Goal: Find specific page/section: Find specific page/section

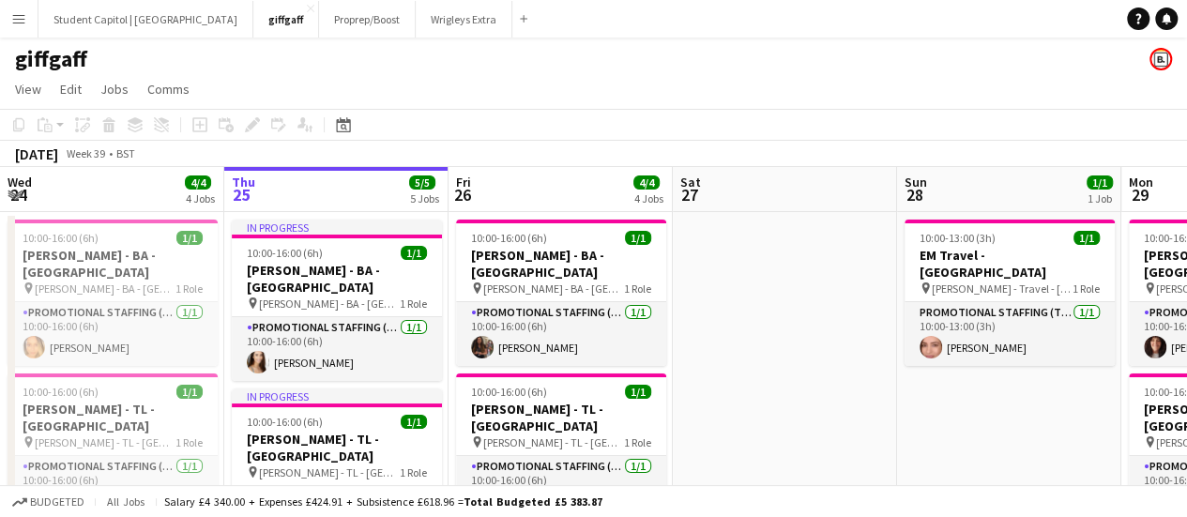
click at [36, 7] on button "Menu" at bounding box center [19, 19] width 38 height 38
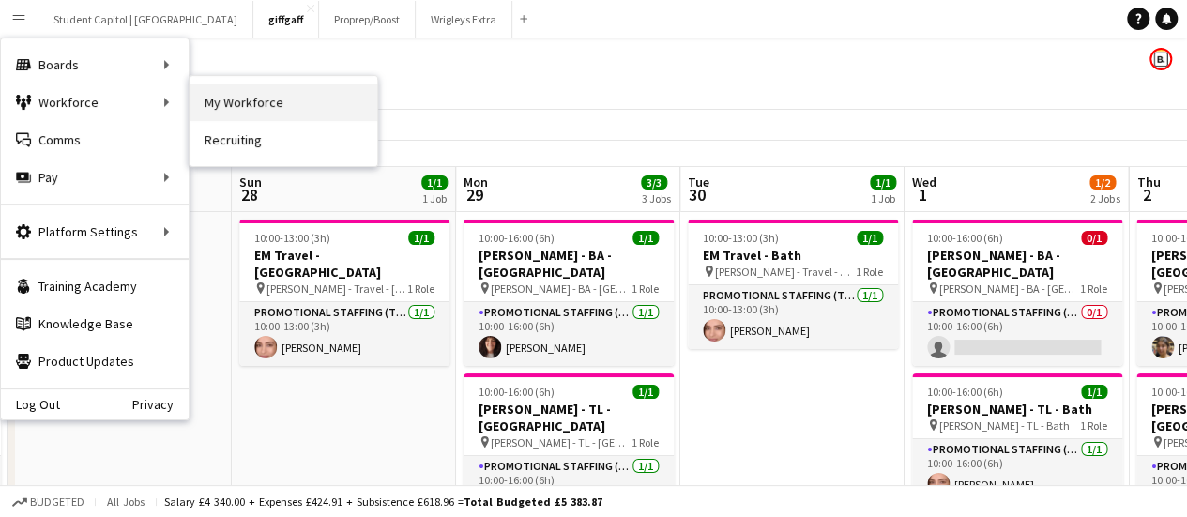
click at [222, 93] on link "My Workforce" at bounding box center [284, 102] width 188 height 38
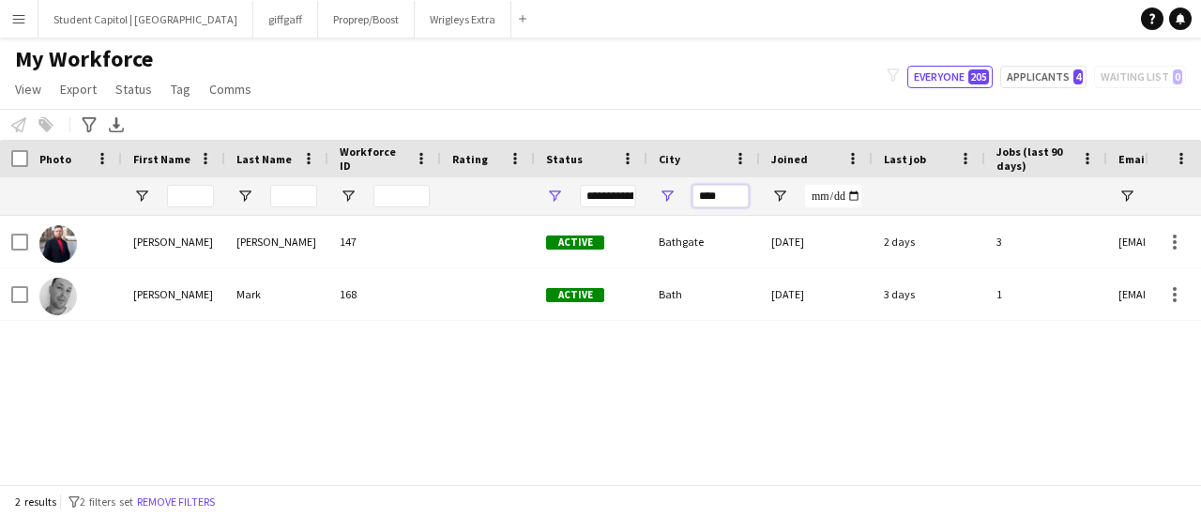
click at [708, 190] on input "****" at bounding box center [720, 196] width 56 height 23
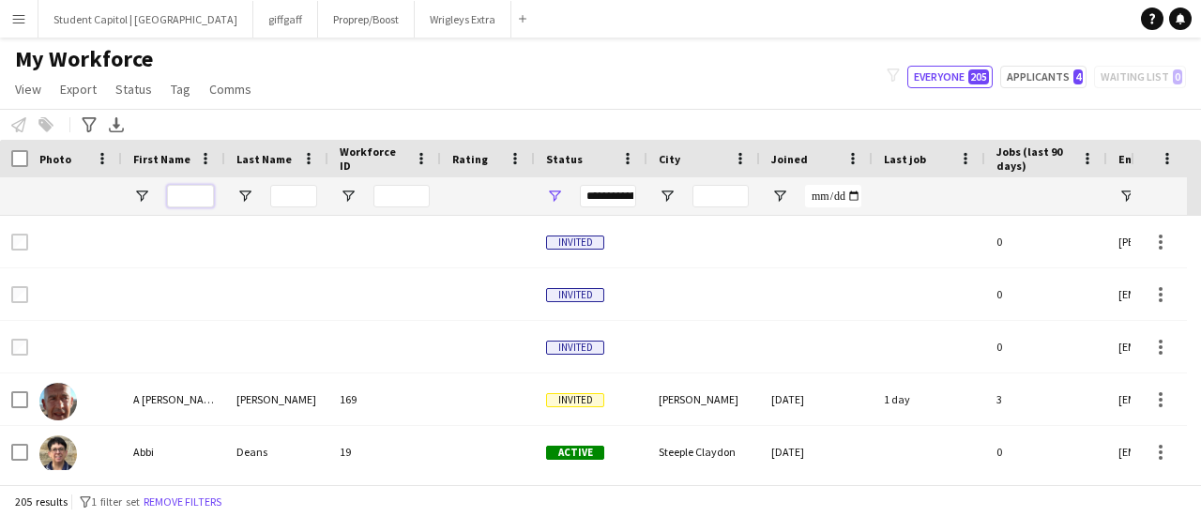
click at [180, 194] on input "First Name Filter Input" at bounding box center [190, 196] width 47 height 23
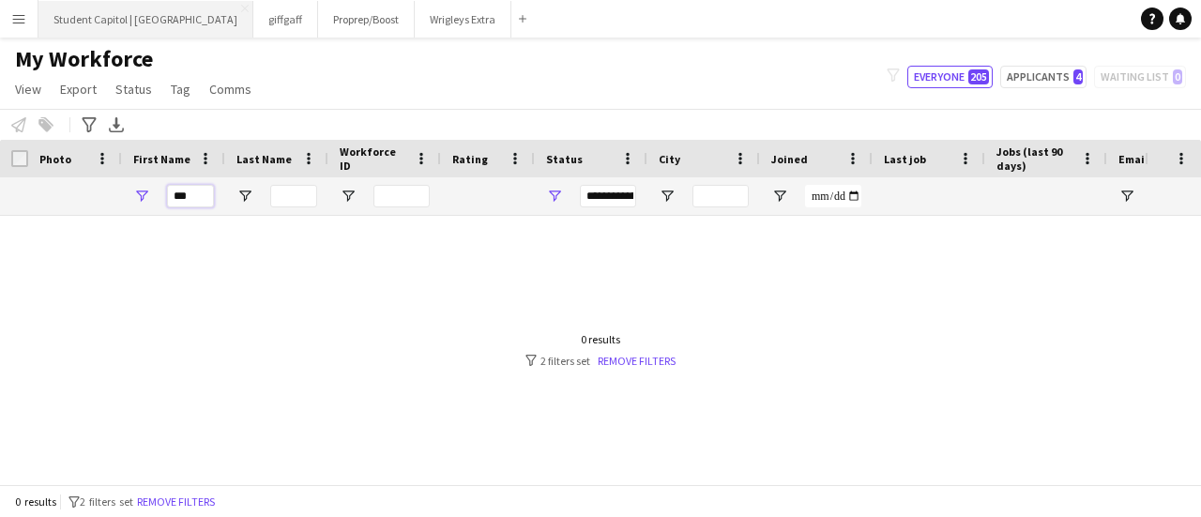
type input "***"
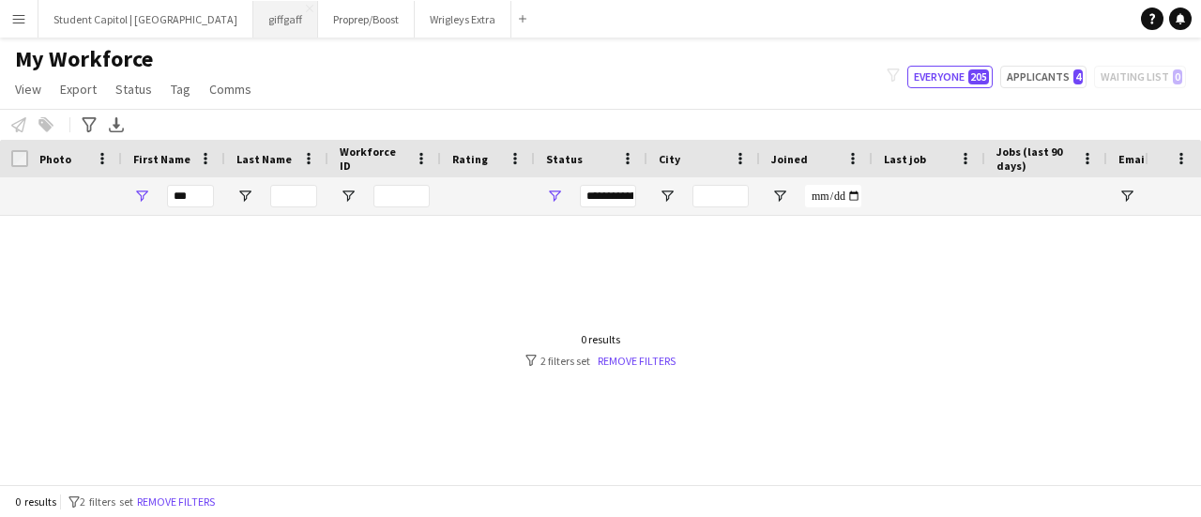
click at [253, 20] on button "giffgaff Close" at bounding box center [285, 19] width 65 height 37
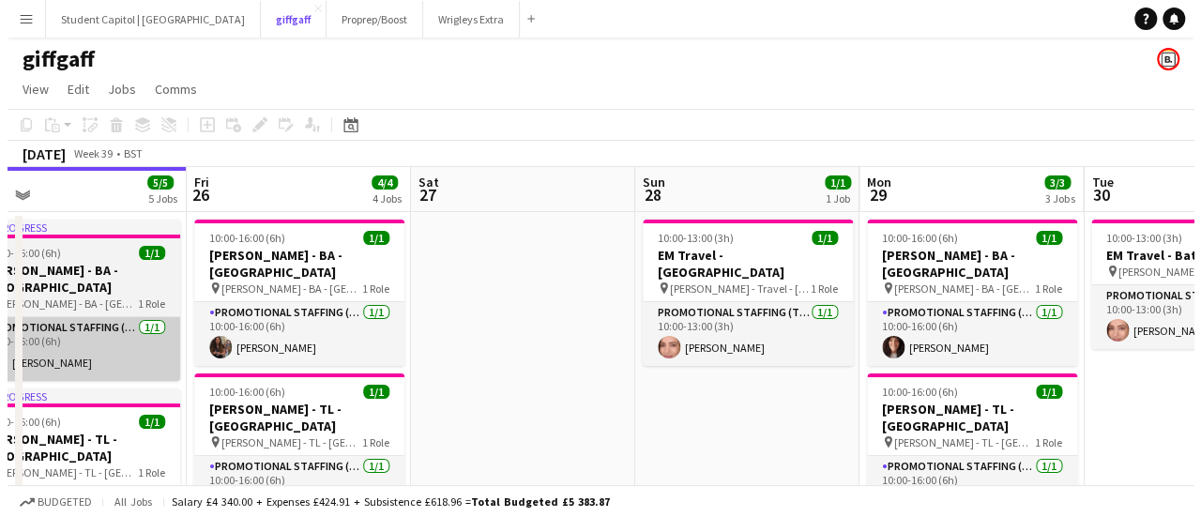
scroll to position [0, 719]
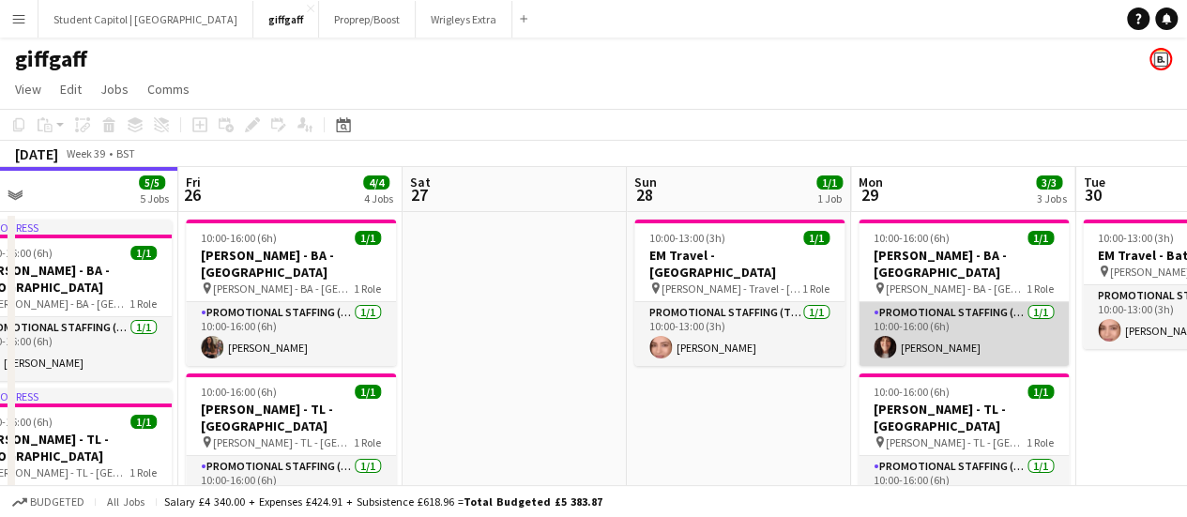
click at [965, 327] on app-card-role "Promotional Staffing (Brand Ambassadors) [DATE] 10:00-16:00 (6h) [PERSON_NAME]" at bounding box center [963, 334] width 210 height 64
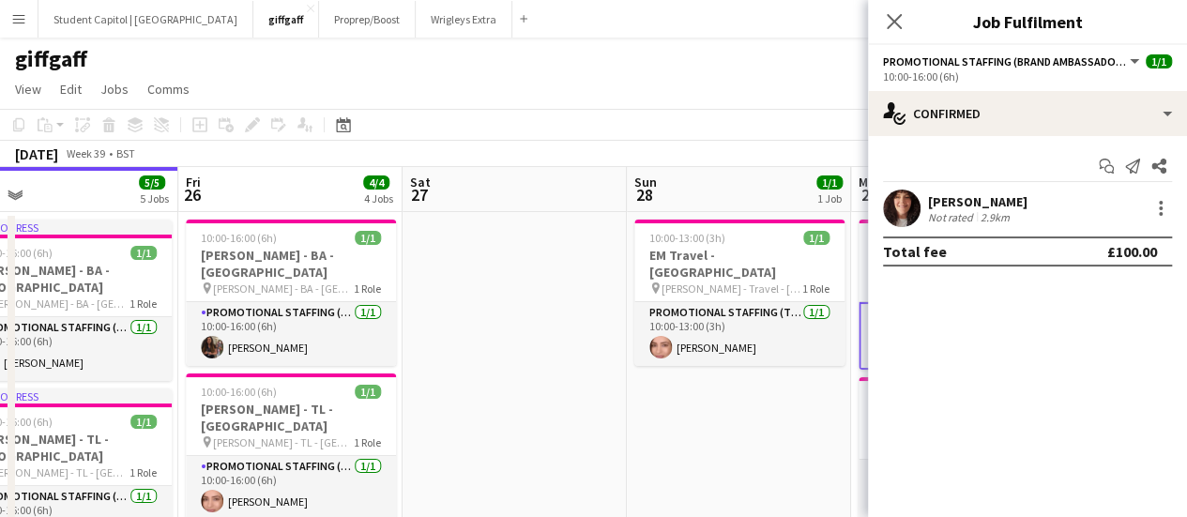
click at [907, 196] on app-user-avatar at bounding box center [902, 209] width 38 height 38
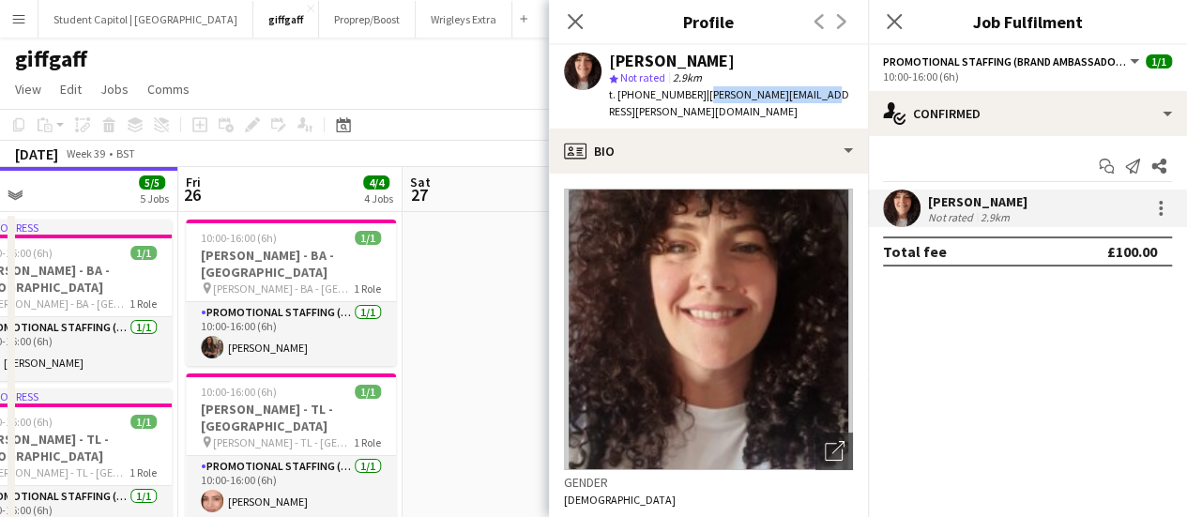
drag, startPoint x: 807, startPoint y: 97, endPoint x: 700, endPoint y: 99, distance: 107.0
click at [700, 99] on div "[PERSON_NAME] star Not rated 2.9km t. [PHONE_NUMBER] | [PERSON_NAME][EMAIL_ADDR…" at bounding box center [708, 86] width 319 height 83
copy span "[PERSON_NAME][EMAIL_ADDRESS][PERSON_NAME][DOMAIN_NAME]"
click at [497, 286] on app-date-cell at bounding box center [514, 401] width 224 height 378
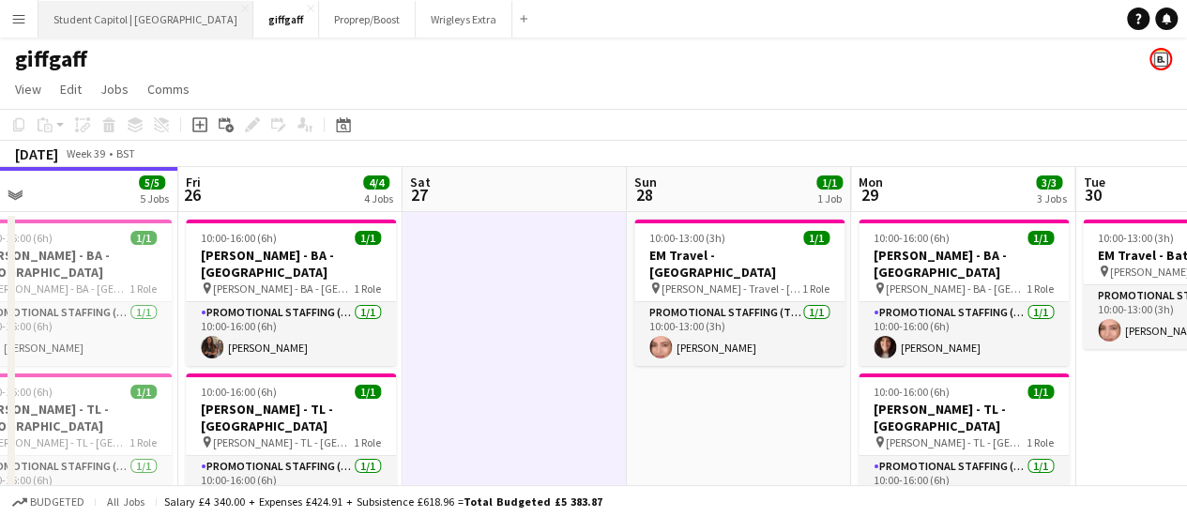
click at [135, 15] on button "Student Capitol | [GEOGRAPHIC_DATA] Close" at bounding box center [145, 19] width 215 height 37
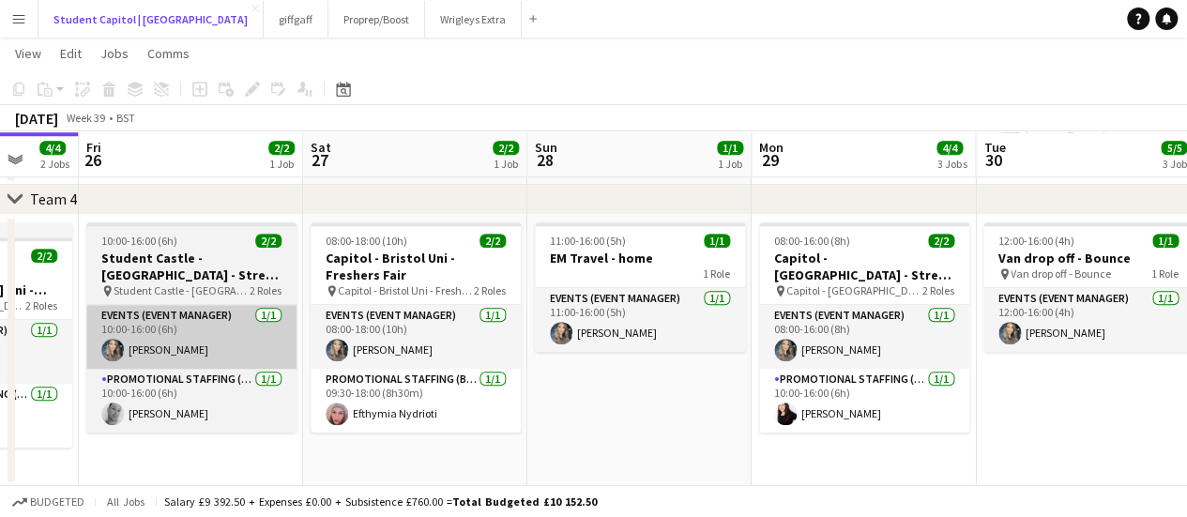
scroll to position [0, 458]
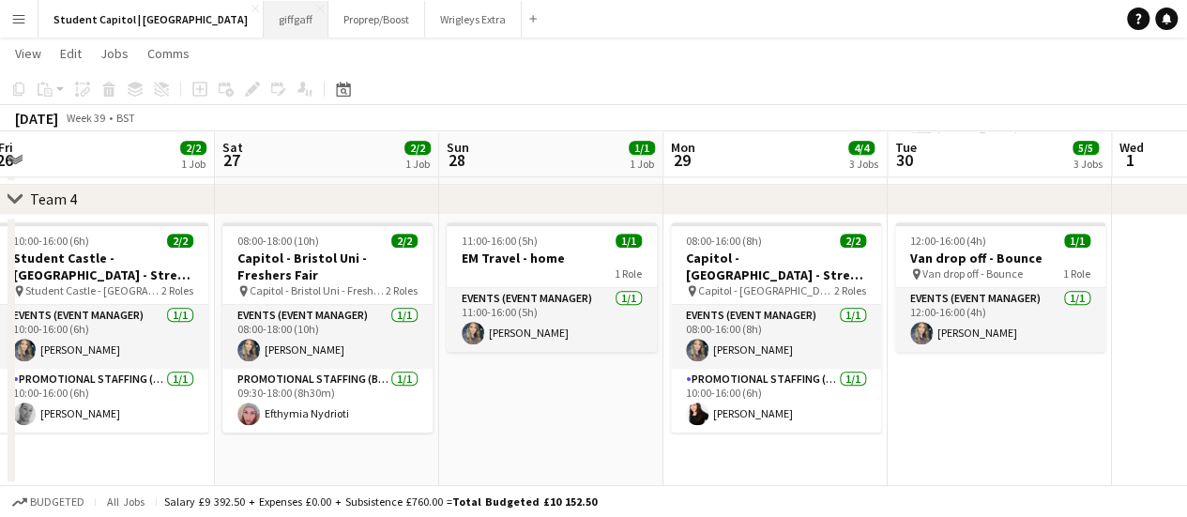
click at [264, 20] on button "giffgaff Close" at bounding box center [296, 19] width 65 height 37
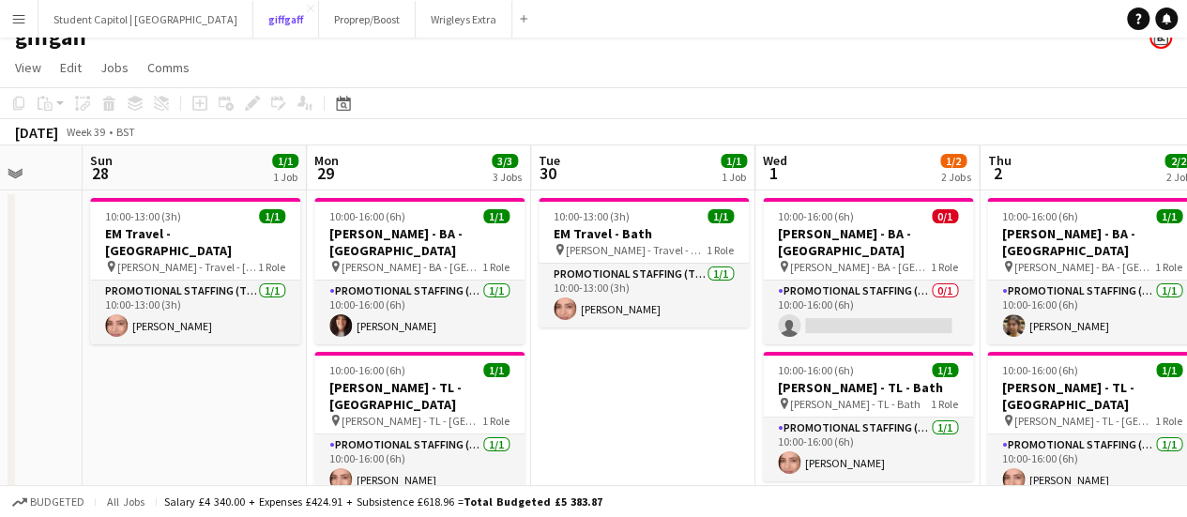
scroll to position [21, 0]
